Goal: Information Seeking & Learning: Learn about a topic

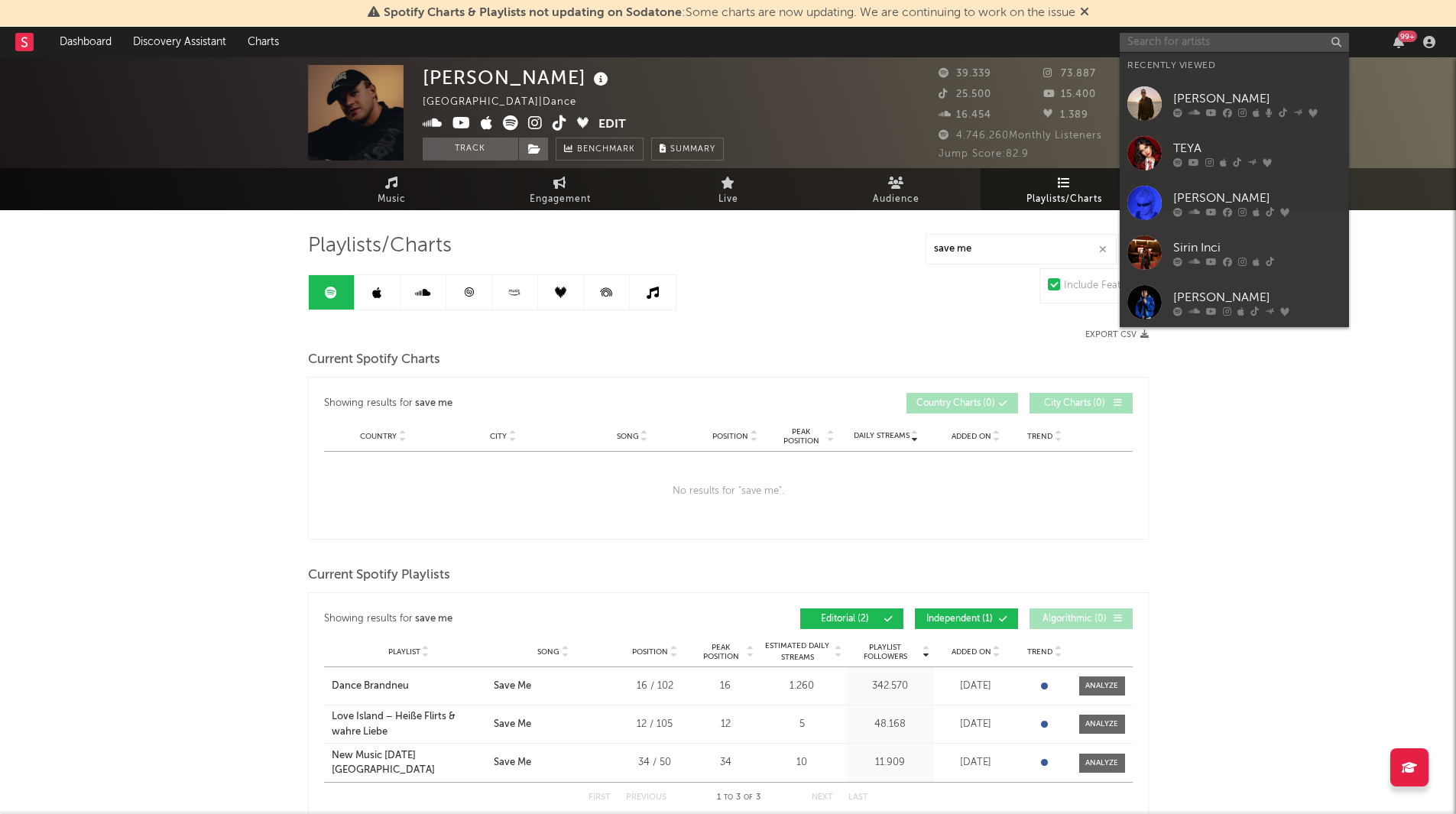
click at [1199, 39] on input "text" at bounding box center [1235, 42] width 229 height 19
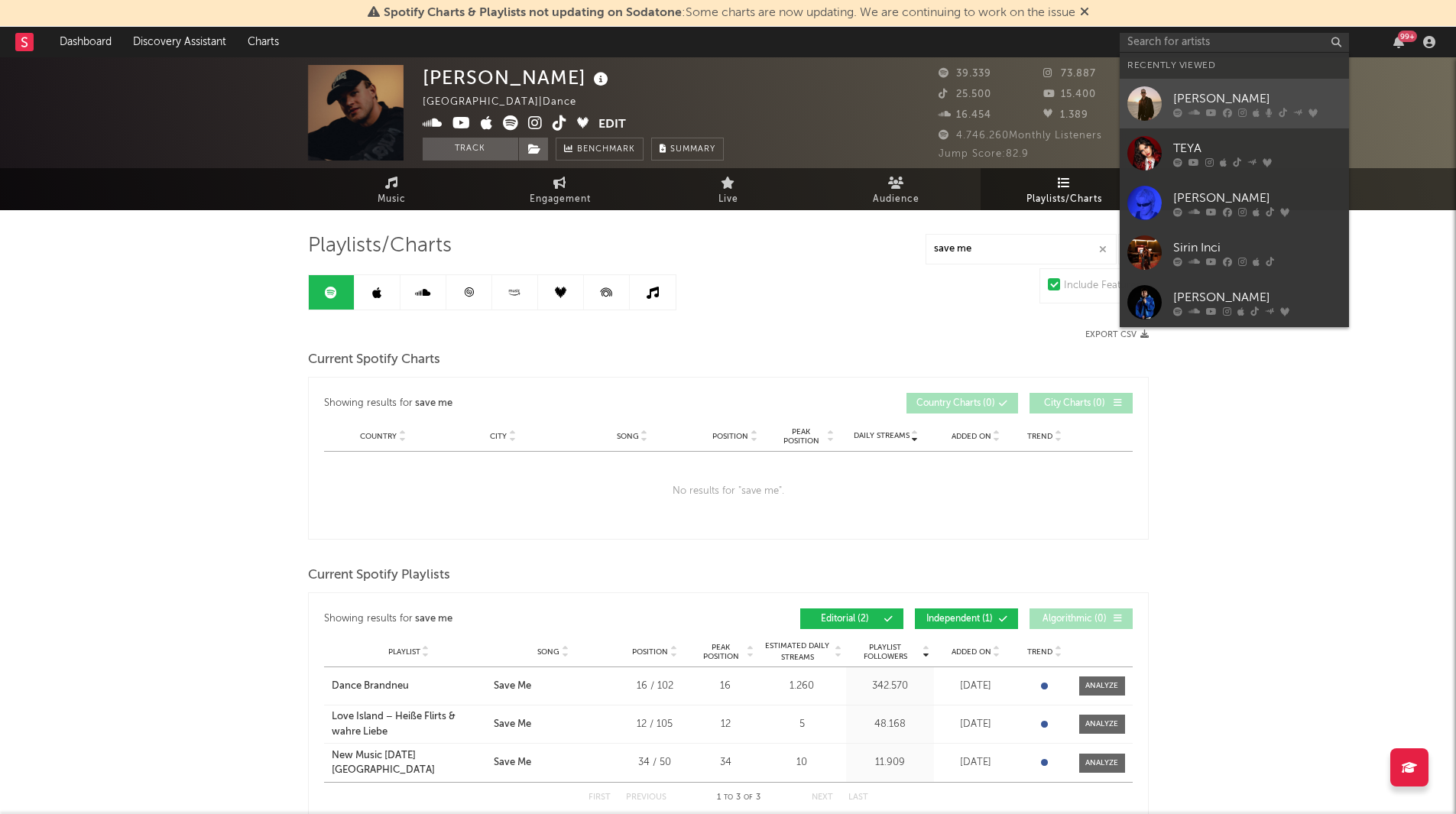
click at [1195, 101] on div "[PERSON_NAME]" at bounding box center [1257, 99] width 168 height 18
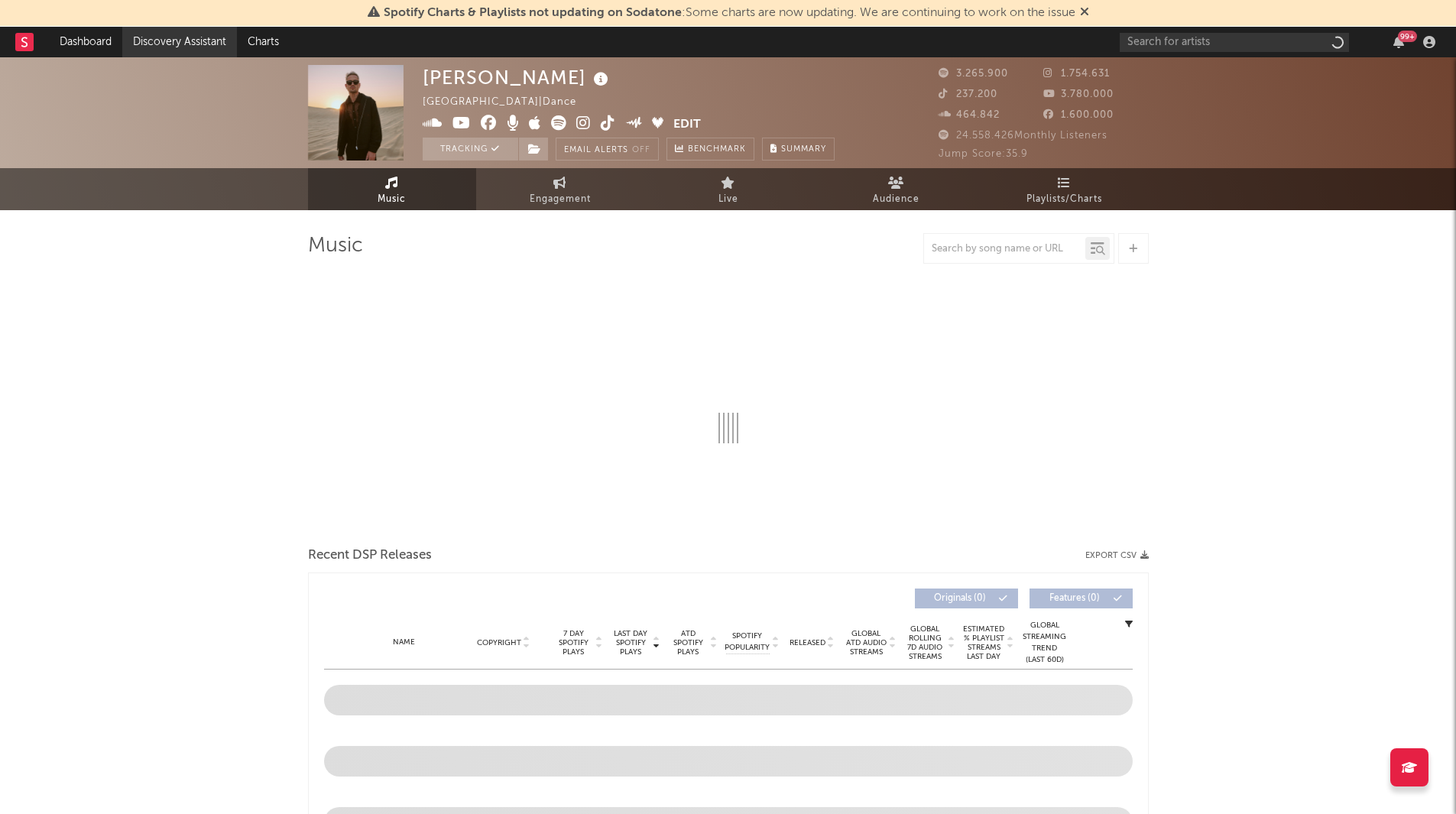
select select "6m"
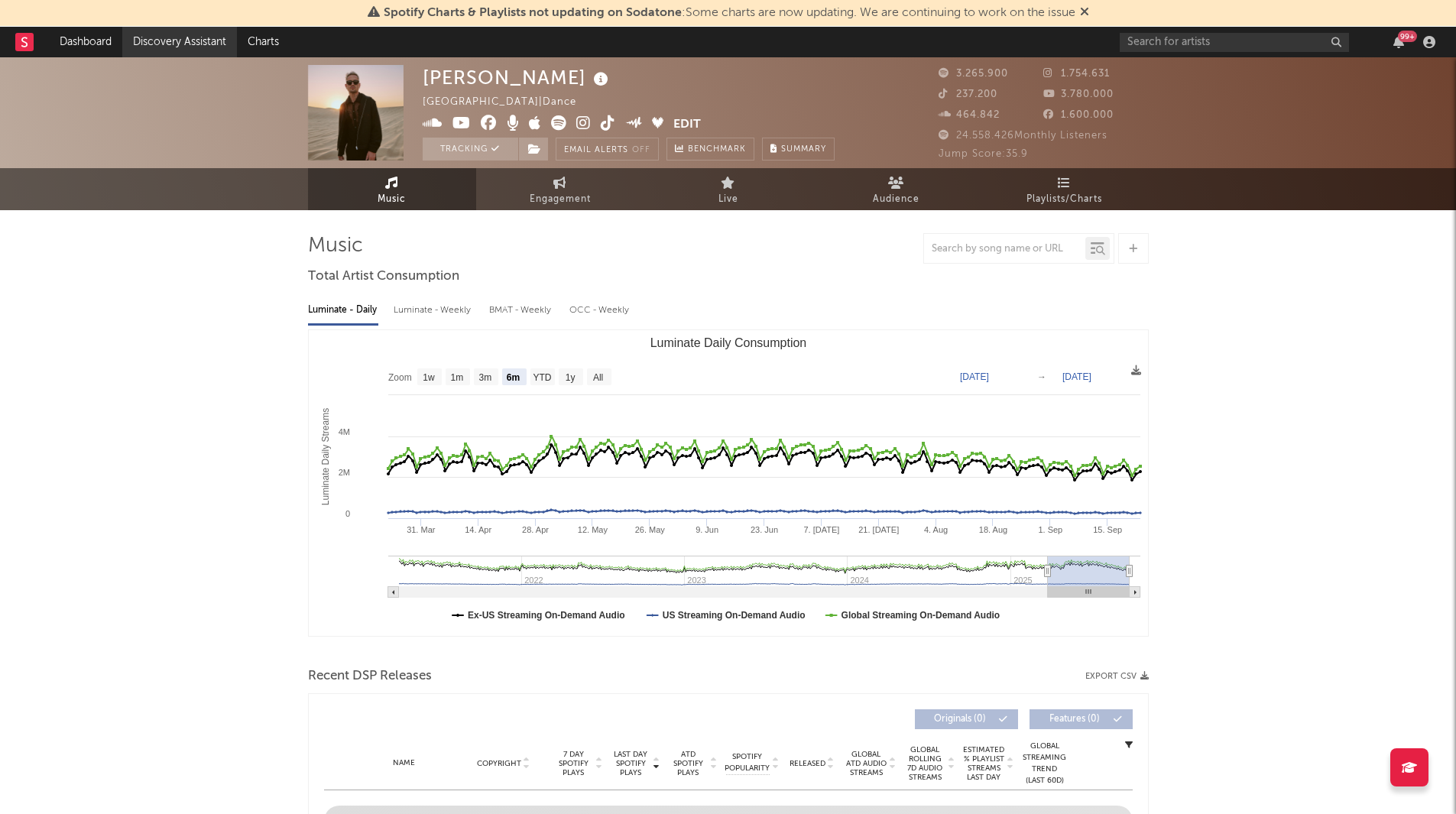
select select "6m"
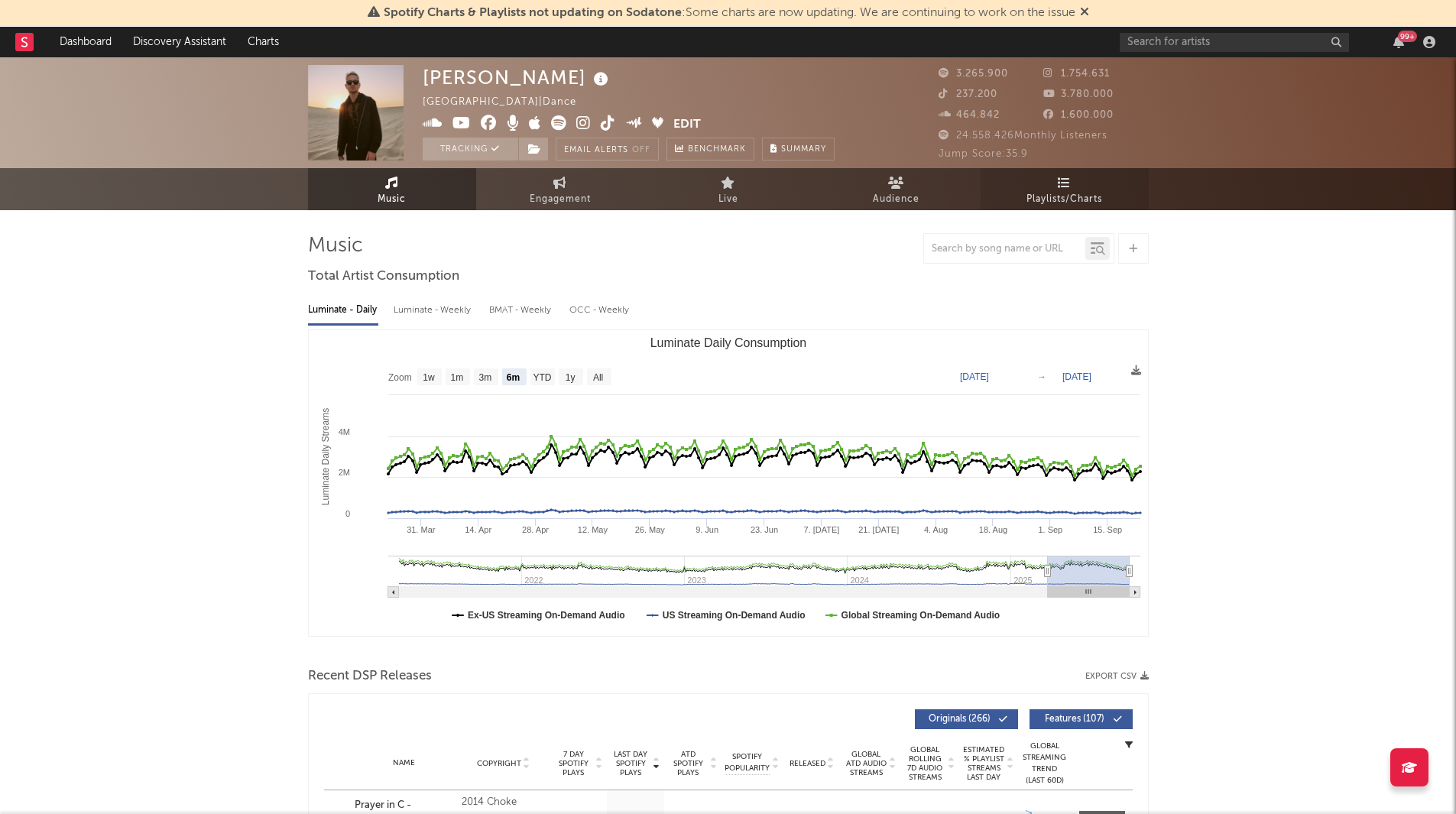
click at [1076, 183] on link "Playlists/Charts" at bounding box center [1064, 189] width 168 height 42
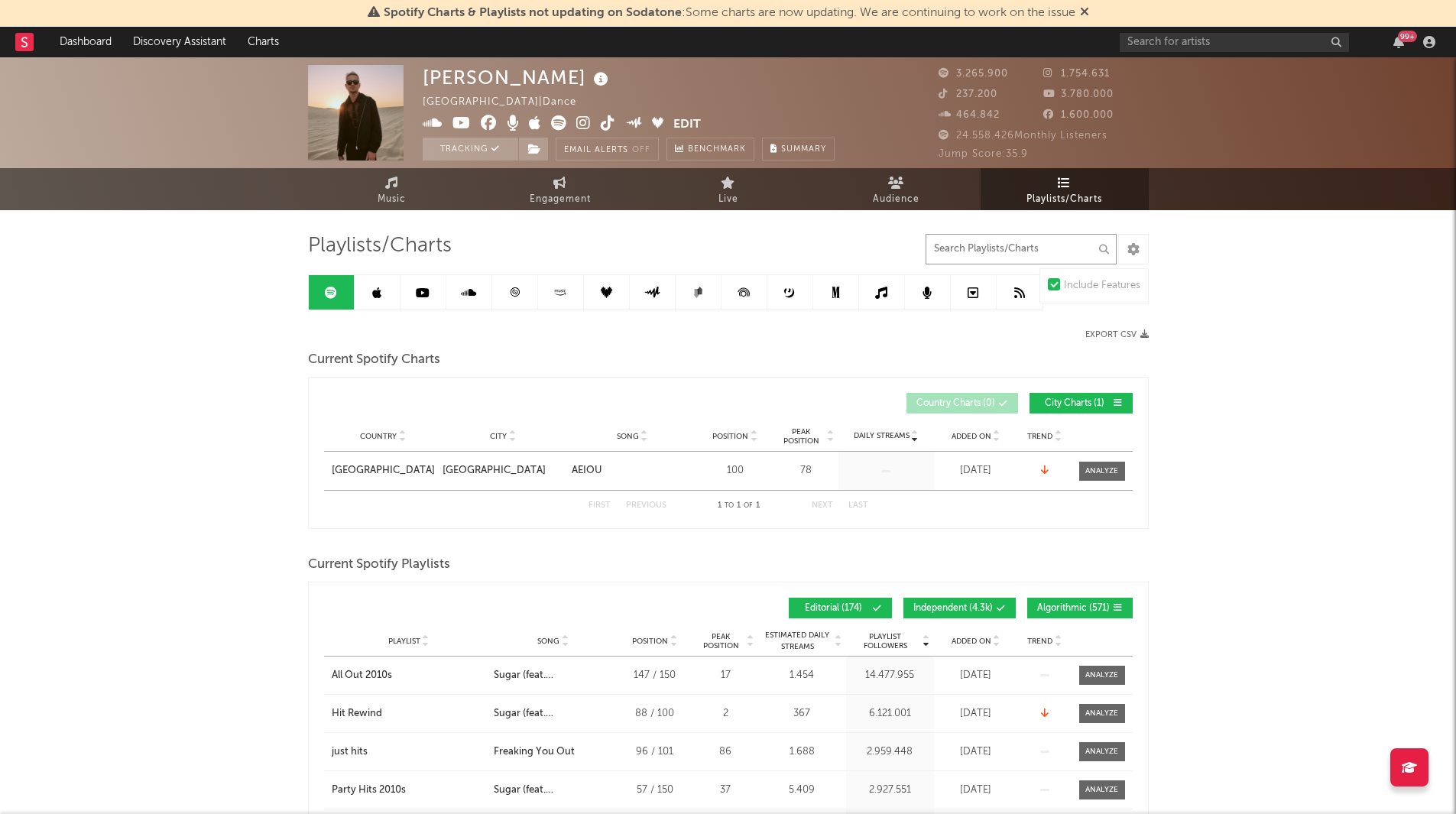
click at [971, 244] on input "text" at bounding box center [1021, 249] width 191 height 30
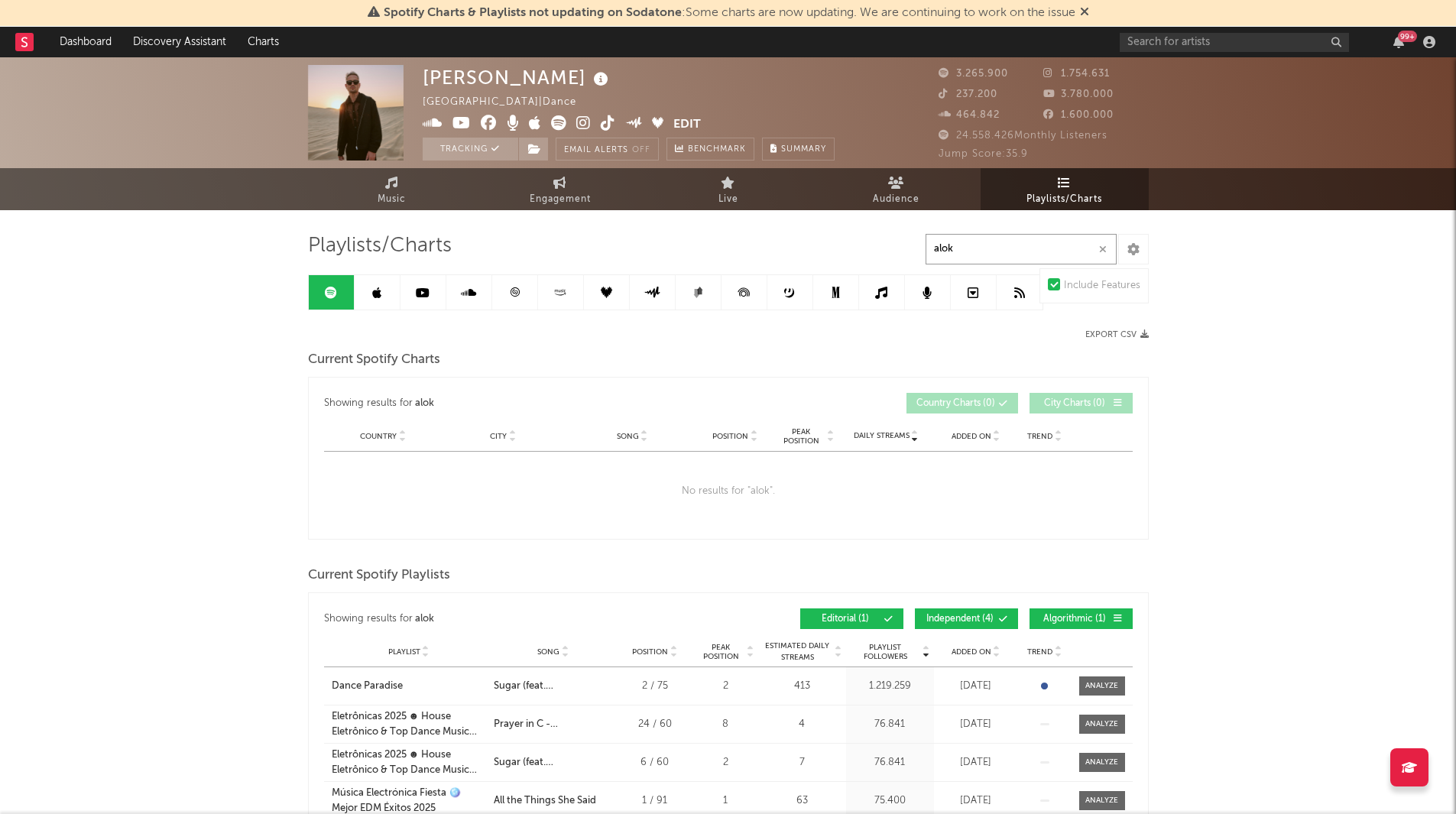
type input "alok"
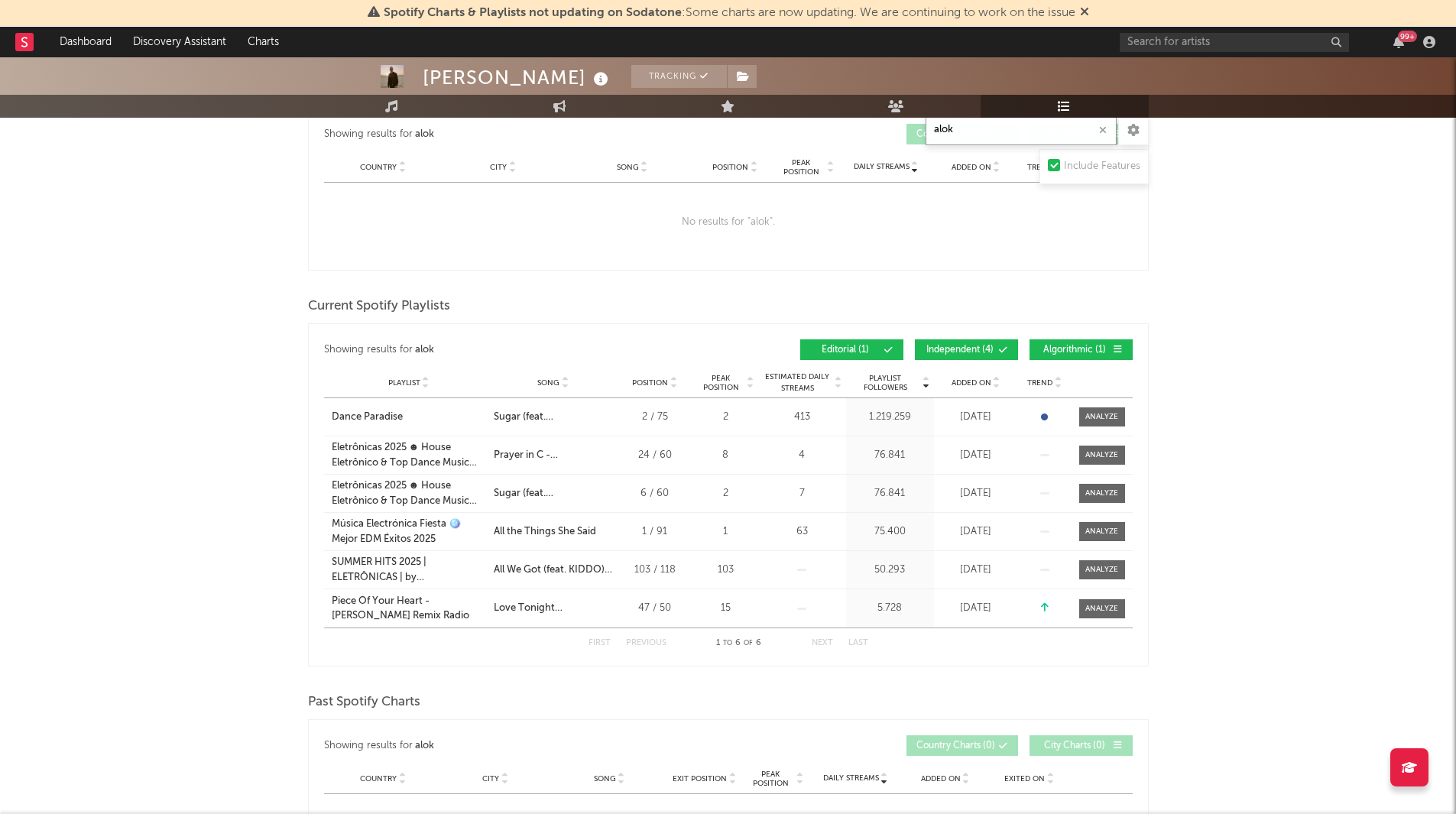
scroll to position [270, 0]
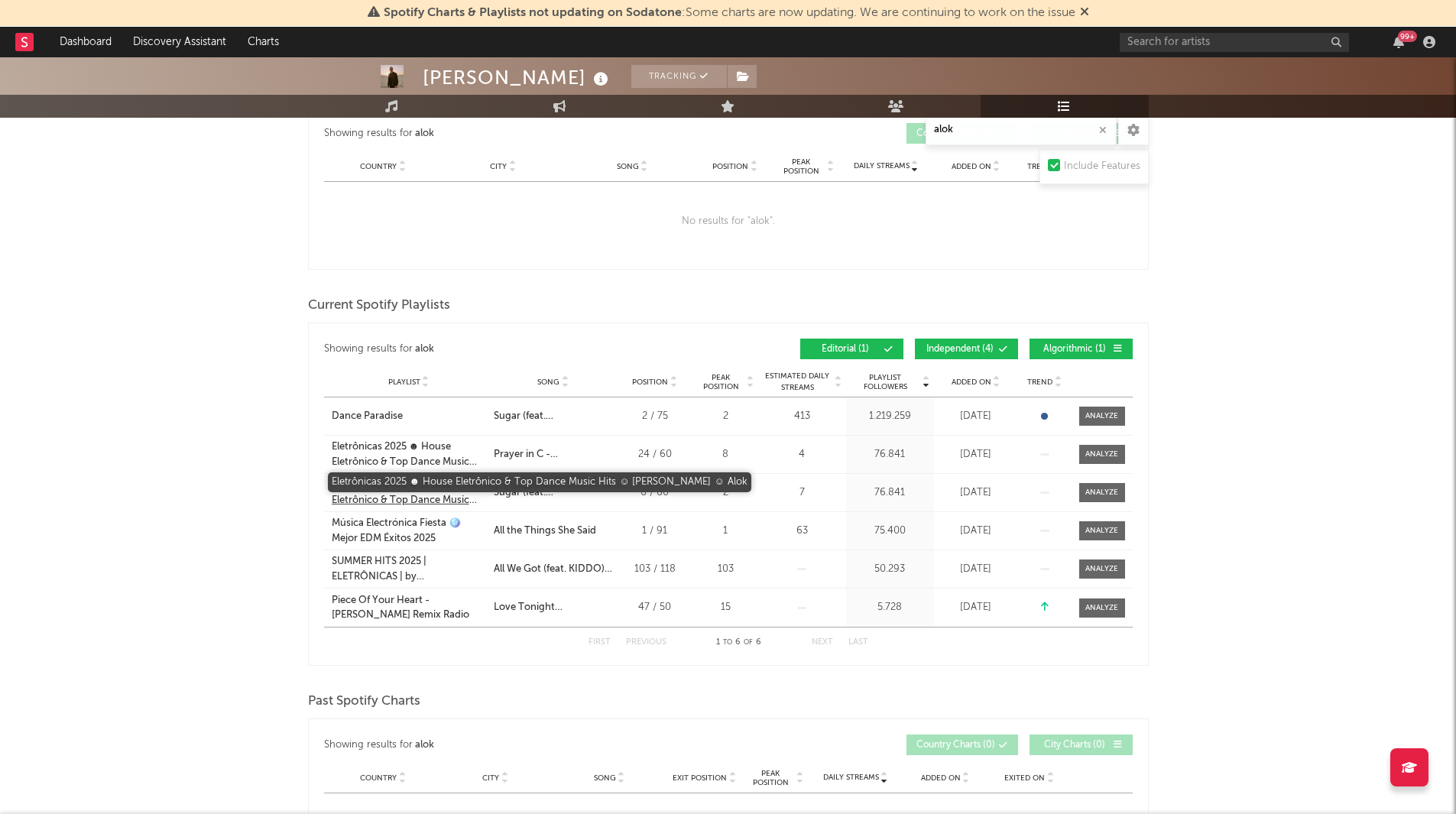
click at [398, 485] on div "Eletrônicas 2025 ☻ House Eletrônico & Top Dance Music Hits ☺︎ [PERSON_NAME] ☺︎ …" at bounding box center [409, 492] width 154 height 30
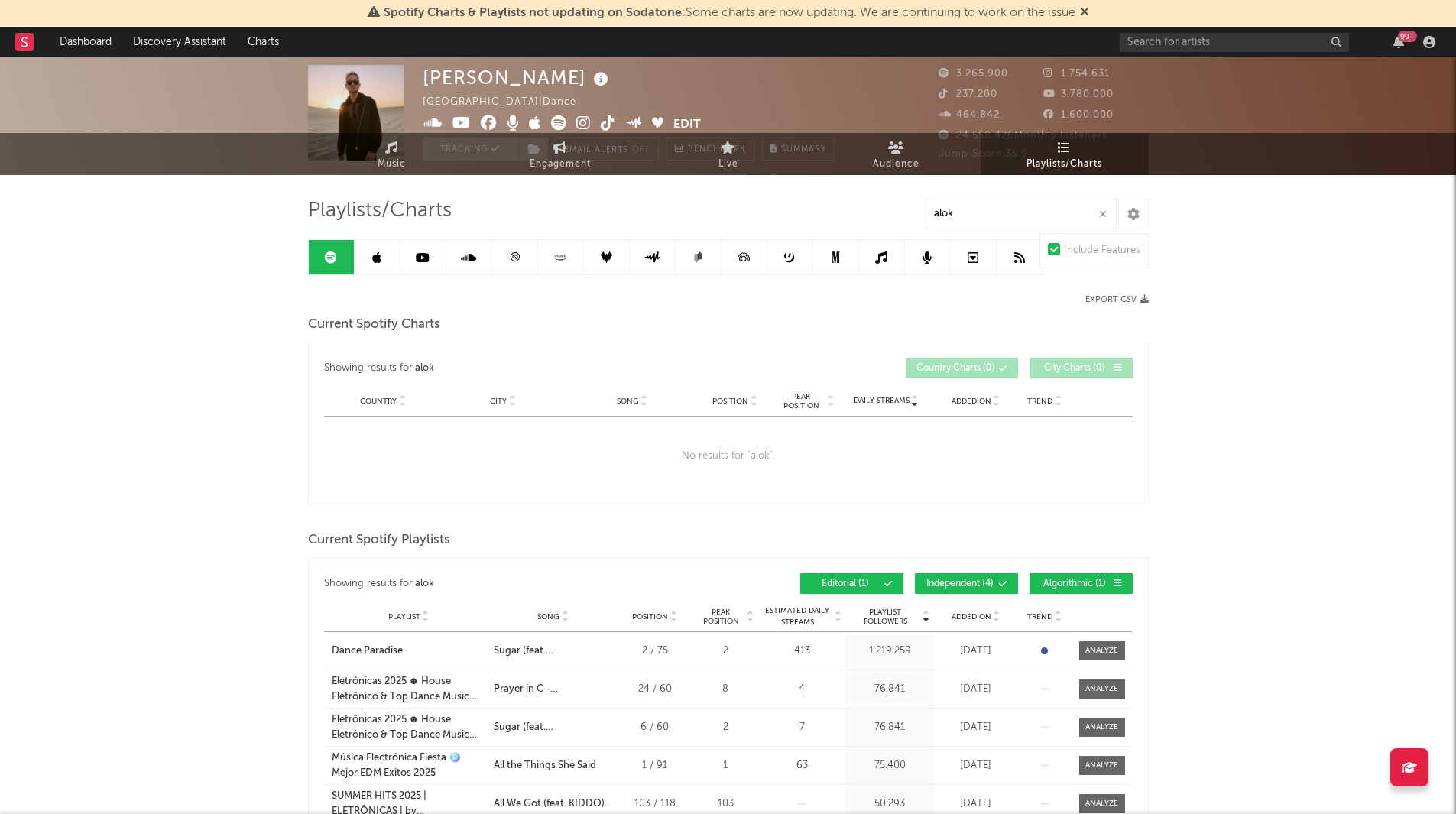
scroll to position [0, 0]
